Goal: Information Seeking & Learning: Check status

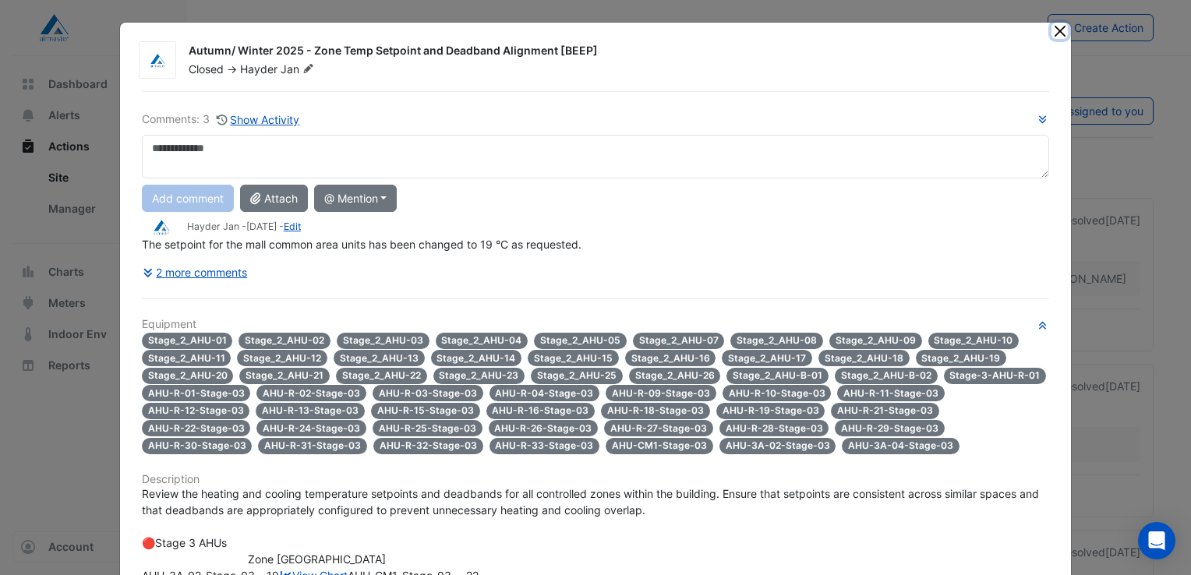
click at [1055, 31] on button "Close" at bounding box center [1059, 31] width 16 height 16
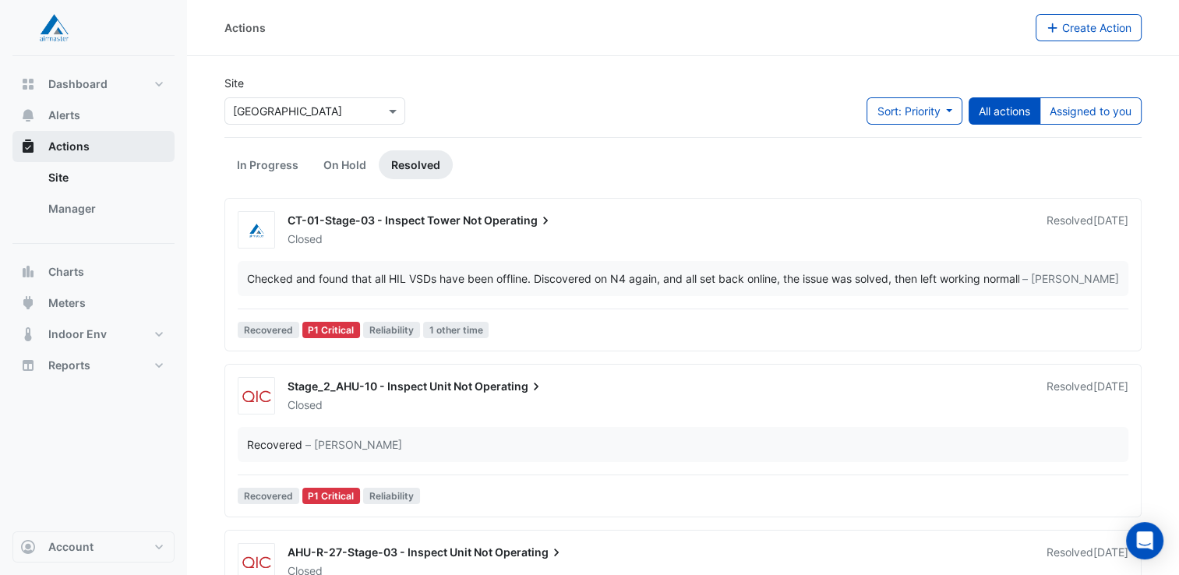
click at [69, 146] on span "Actions" at bounding box center [68, 147] width 41 height 16
click at [57, 175] on link "Site" at bounding box center [105, 177] width 139 height 31
click at [58, 112] on span "Alerts" at bounding box center [64, 116] width 32 height 16
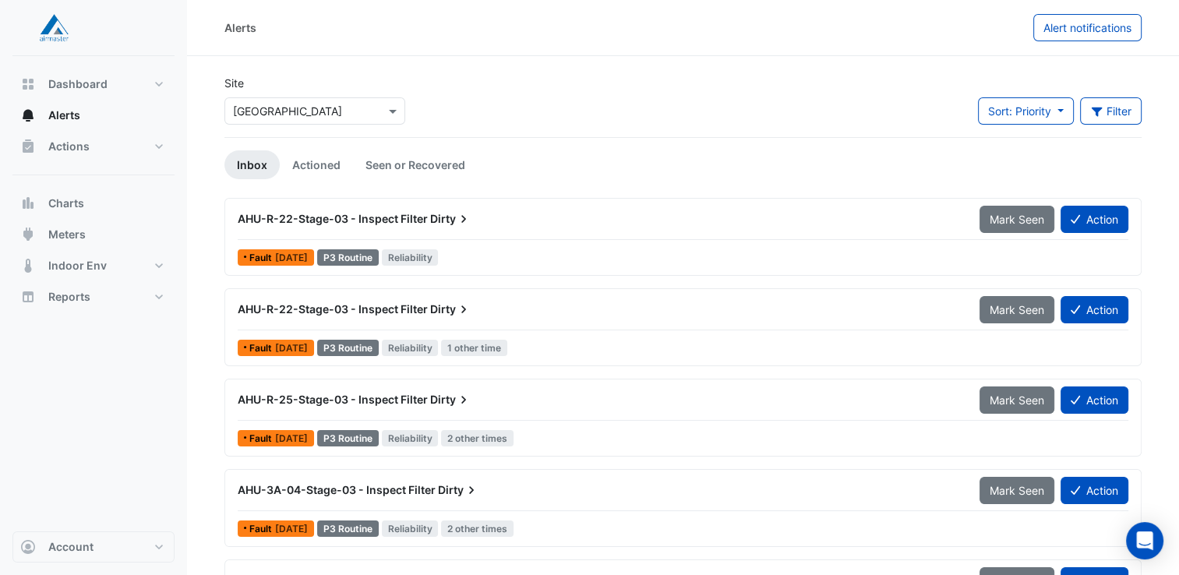
click at [300, 217] on span "AHU-R-22-Stage-03 - Inspect Filter" at bounding box center [333, 218] width 190 height 13
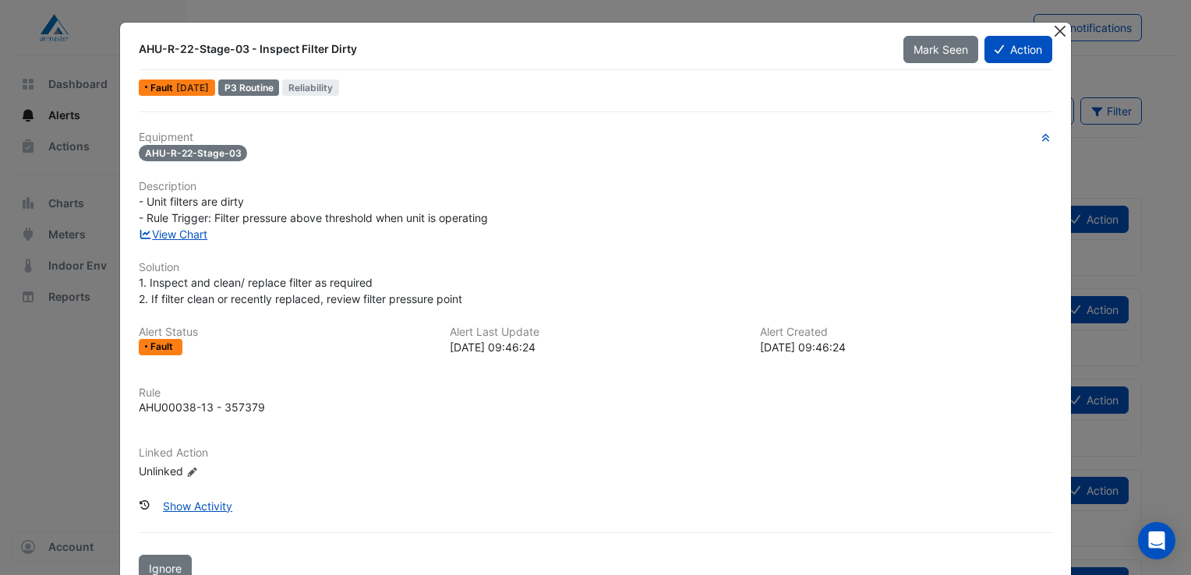
click at [1055, 30] on button "Close" at bounding box center [1059, 31] width 16 height 16
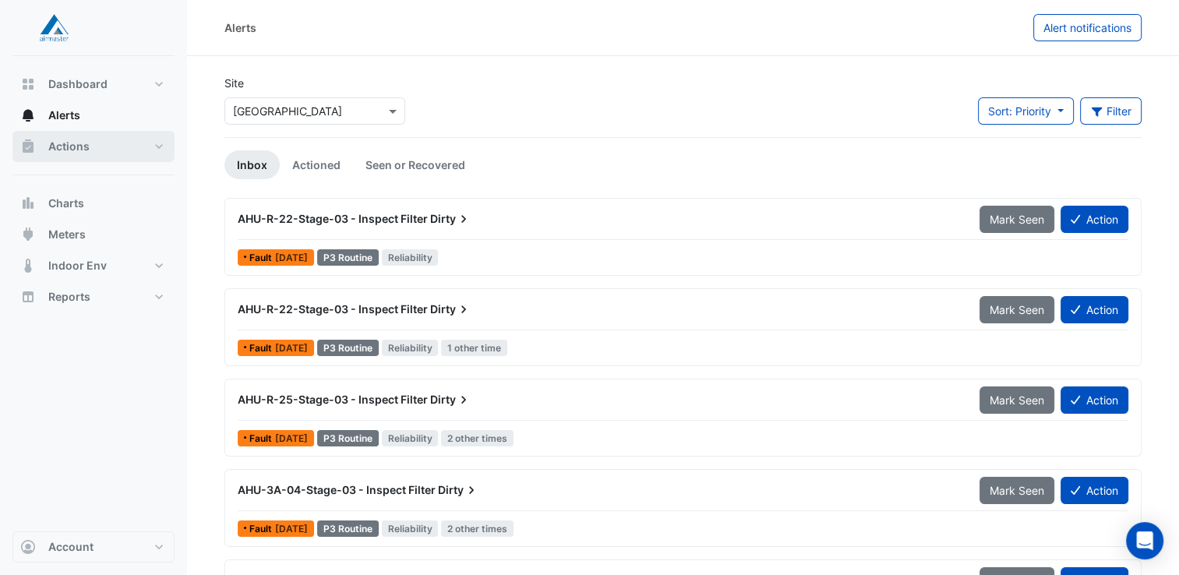
click at [75, 148] on span "Actions" at bounding box center [68, 147] width 41 height 16
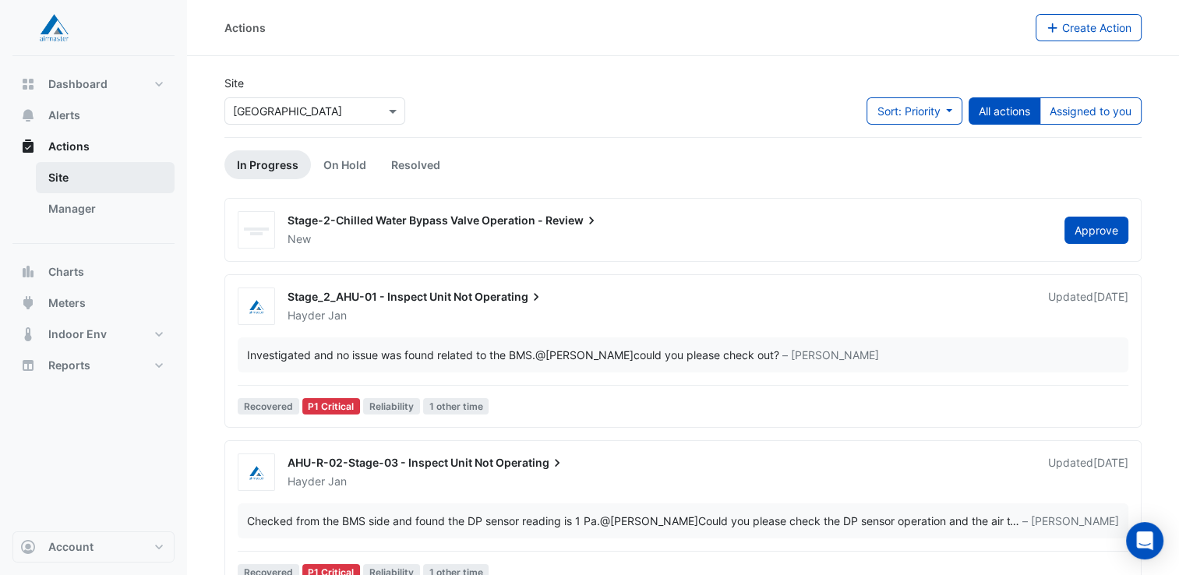
click at [56, 178] on link "Site" at bounding box center [105, 177] width 139 height 31
click at [75, 210] on link "Manager" at bounding box center [105, 208] width 139 height 31
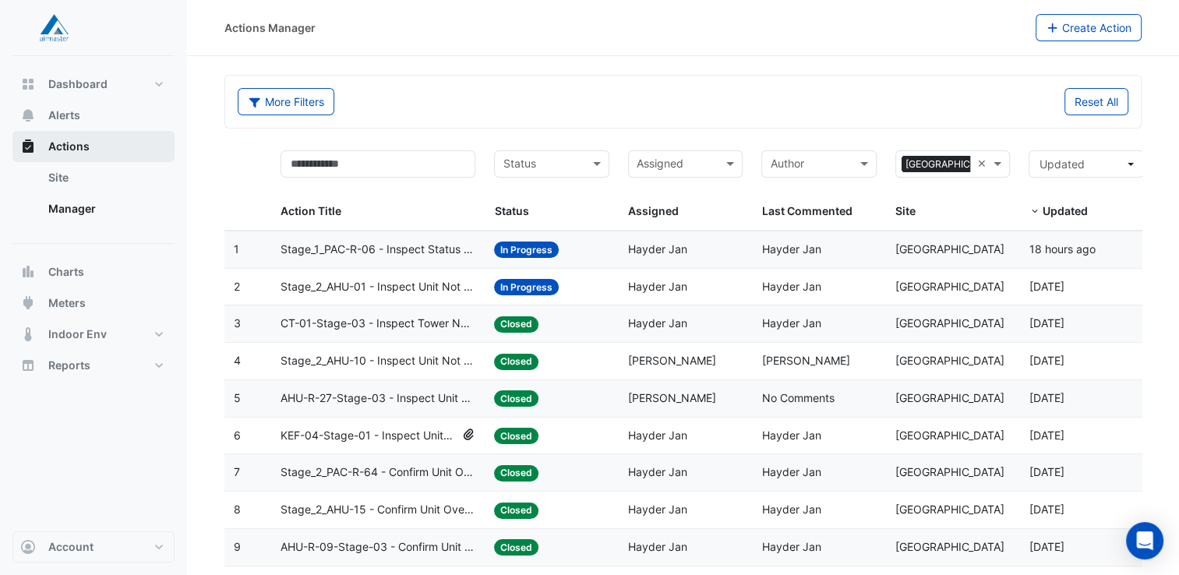
click at [65, 148] on span "Actions" at bounding box center [68, 147] width 41 height 16
click at [58, 176] on link "Site" at bounding box center [105, 177] width 139 height 31
